Goal: Task Accomplishment & Management: Manage account settings

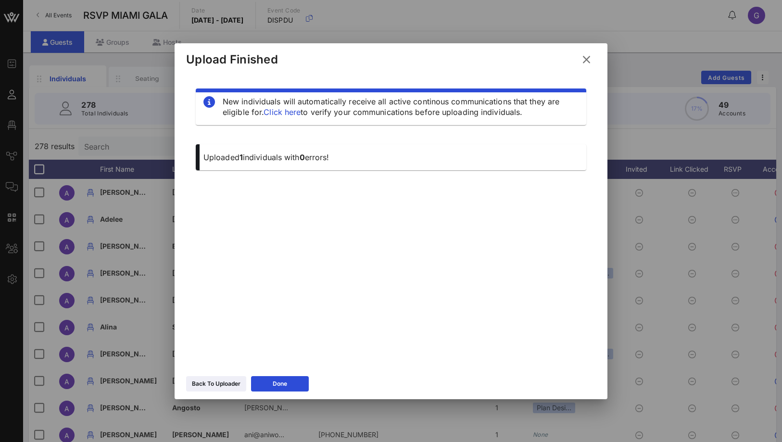
click at [589, 52] on button at bounding box center [586, 59] width 19 height 17
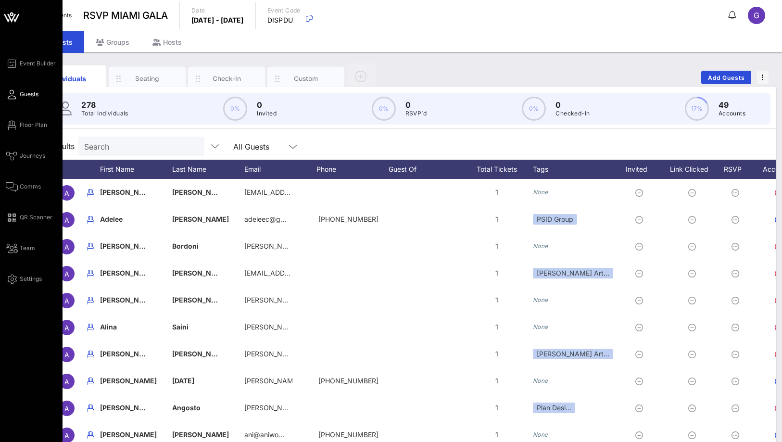
click at [3, 125] on div "Event Builder Guests Floor Plan Journeys Comms QR Scanner Team Settings" at bounding box center [31, 238] width 63 height 477
click at [17, 125] on icon at bounding box center [12, 125] width 12 height 1
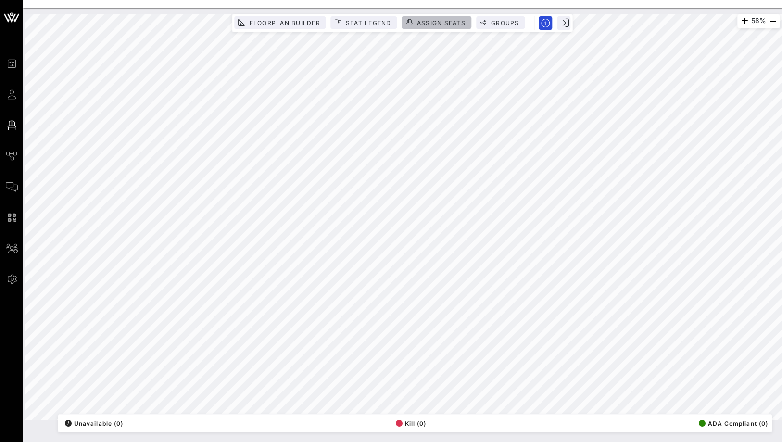
click at [460, 24] on span "Assign Seats" at bounding box center [440, 22] width 49 height 7
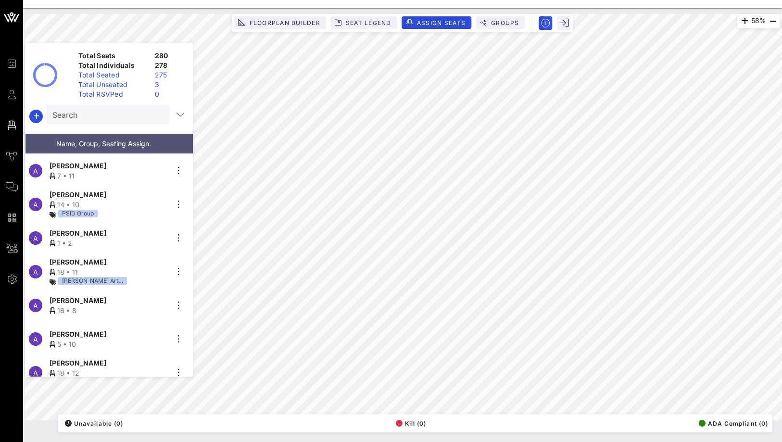
click at [125, 87] on div "Total Unseated" at bounding box center [113, 85] width 76 height 10
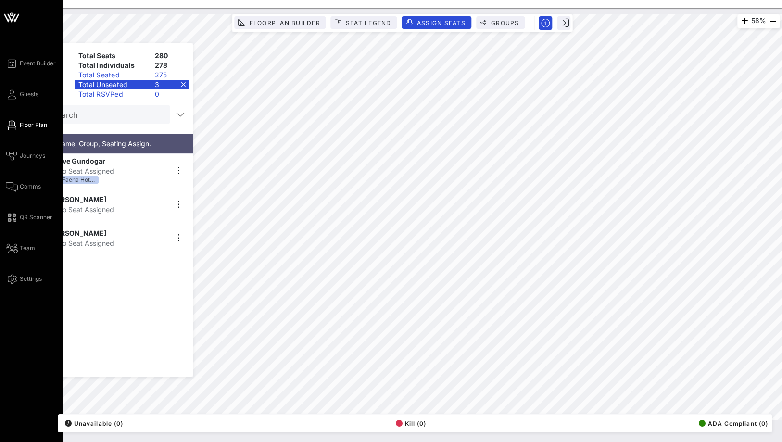
click at [14, 125] on icon at bounding box center [12, 125] width 12 height 1
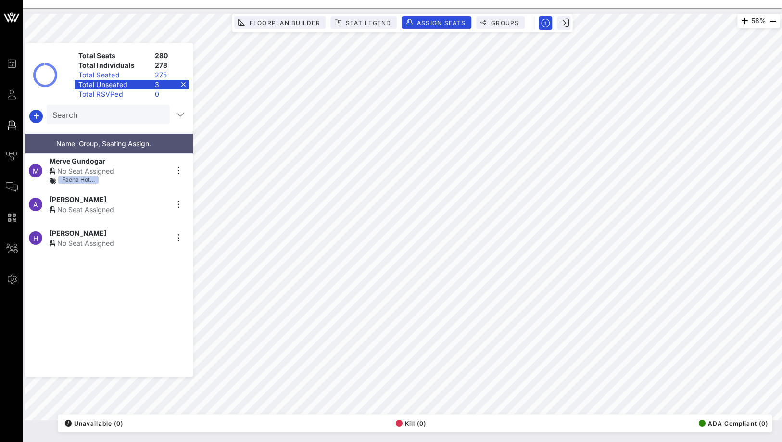
click at [182, 83] on div "Total Unseated 3" at bounding box center [132, 85] width 114 height 10
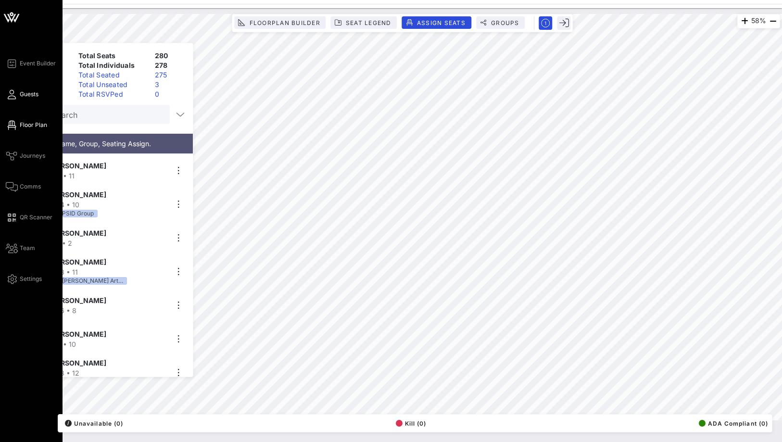
click at [15, 95] on icon at bounding box center [12, 94] width 12 height 1
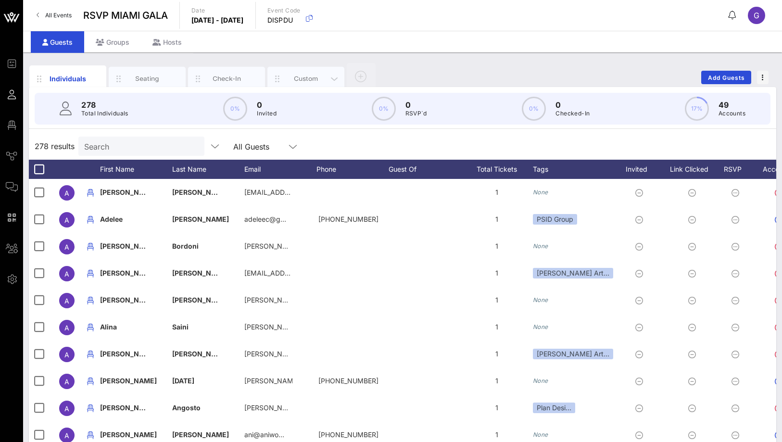
click at [296, 78] on div "Custom" at bounding box center [306, 78] width 43 height 9
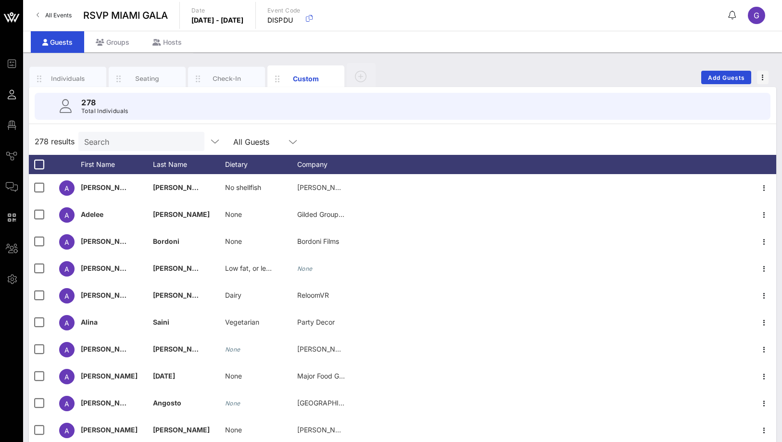
click at [108, 142] on input "Search" at bounding box center [140, 141] width 113 height 13
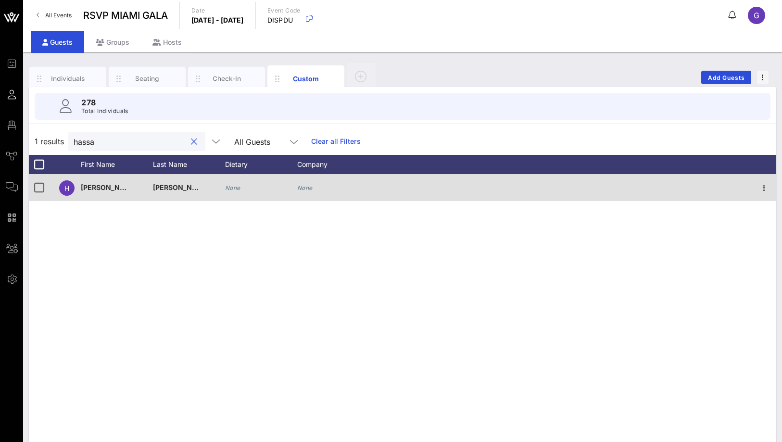
type input "hassa"
click at [240, 182] on div "None" at bounding box center [261, 193] width 72 height 38
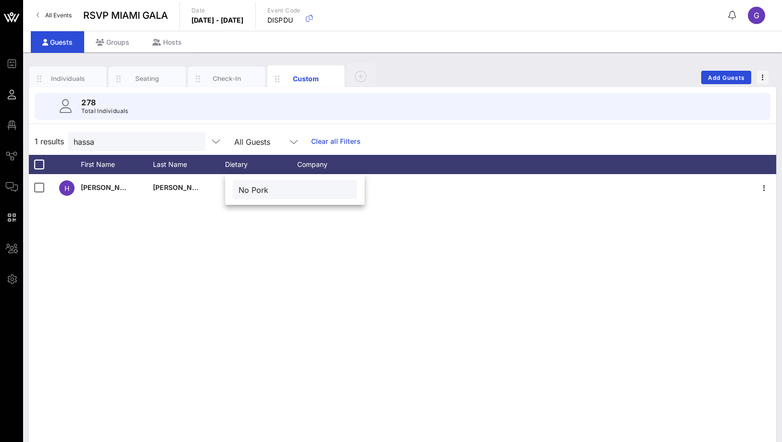
type input "No Pork"
